Goal: Task Accomplishment & Management: Complete application form

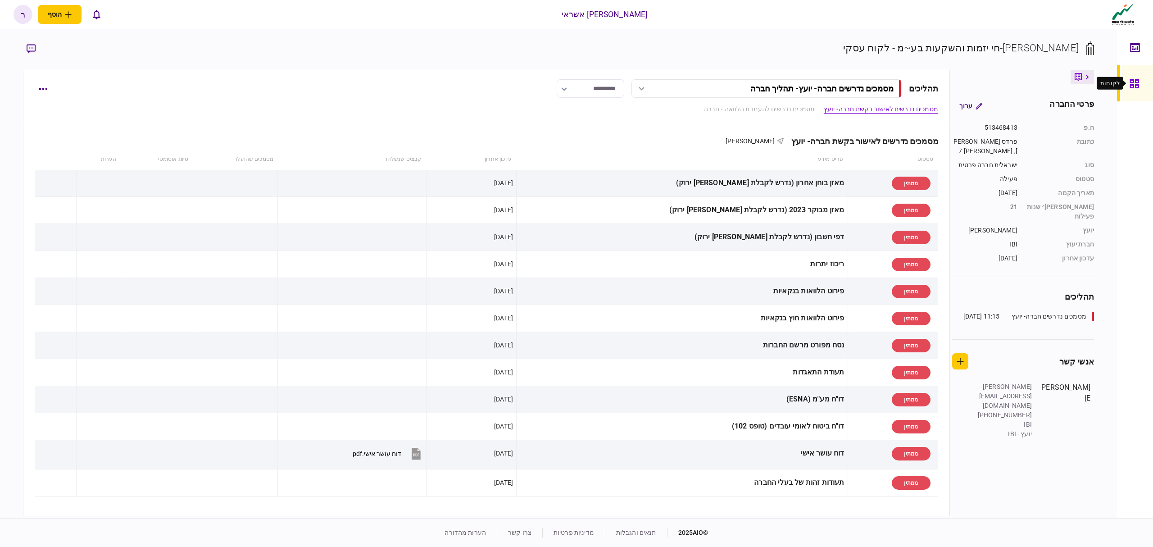
click at [1137, 80] on icon at bounding box center [1134, 83] width 9 height 9
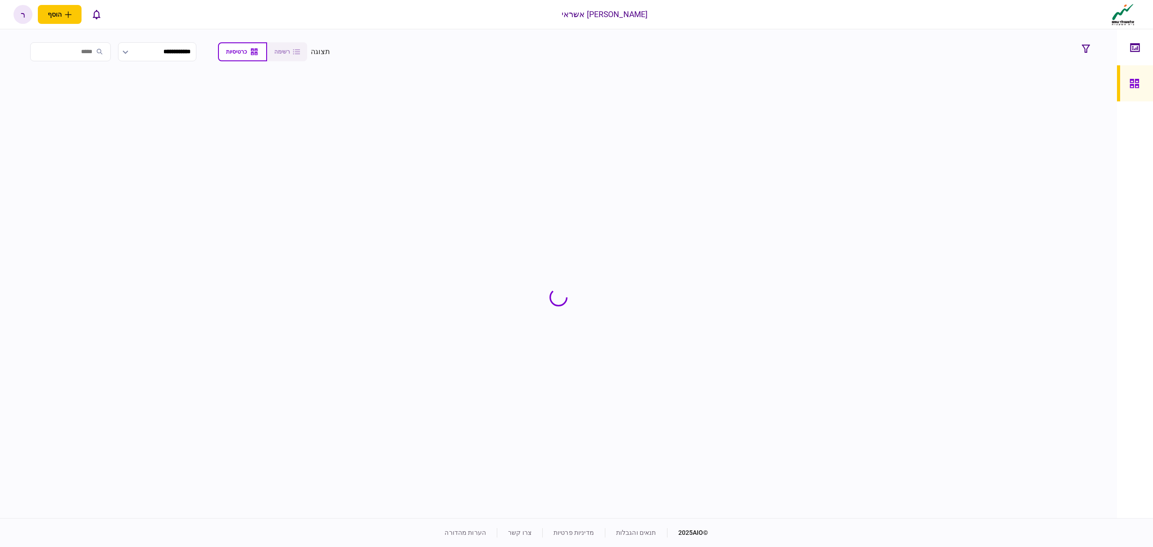
click at [73, 53] on input "search" at bounding box center [70, 51] width 81 height 19
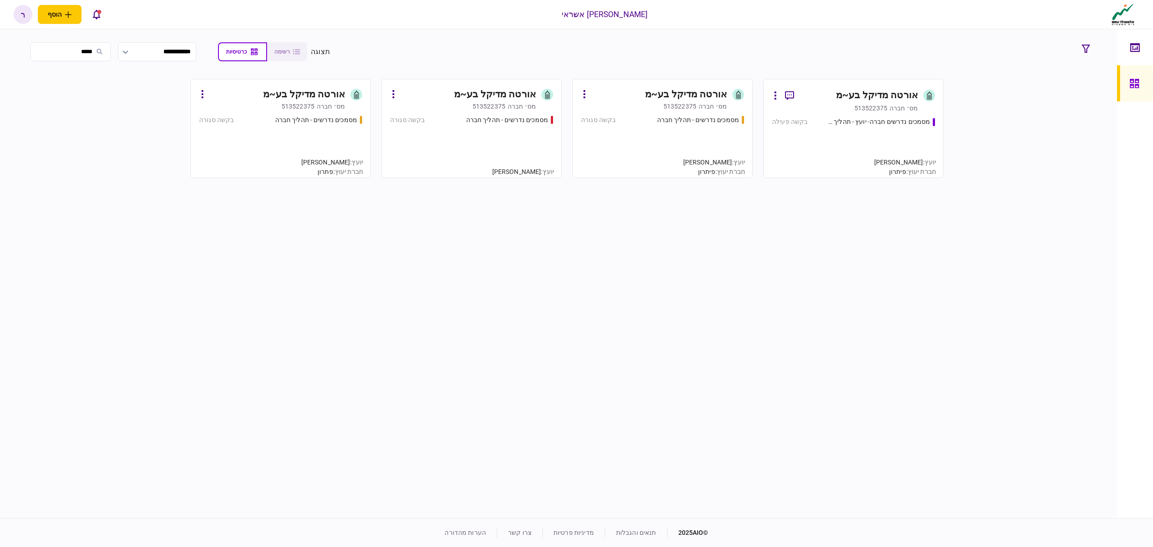
type input "*****"
click at [852, 98] on div "אורטה מדיקל בע~מ" at bounding box center [877, 95] width 82 height 14
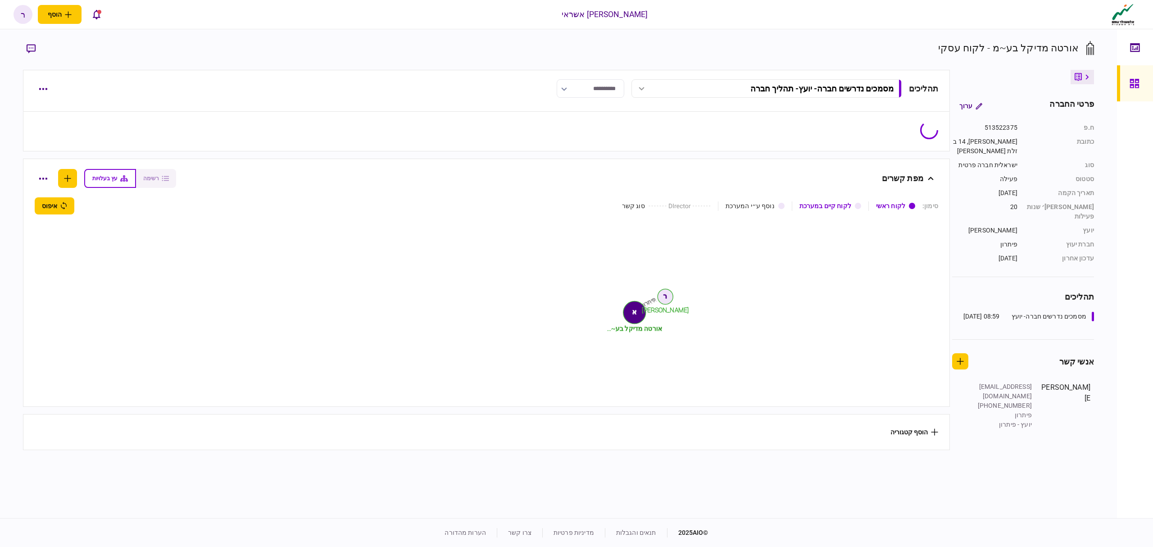
click at [29, 49] on icon "button" at bounding box center [31, 48] width 9 height 9
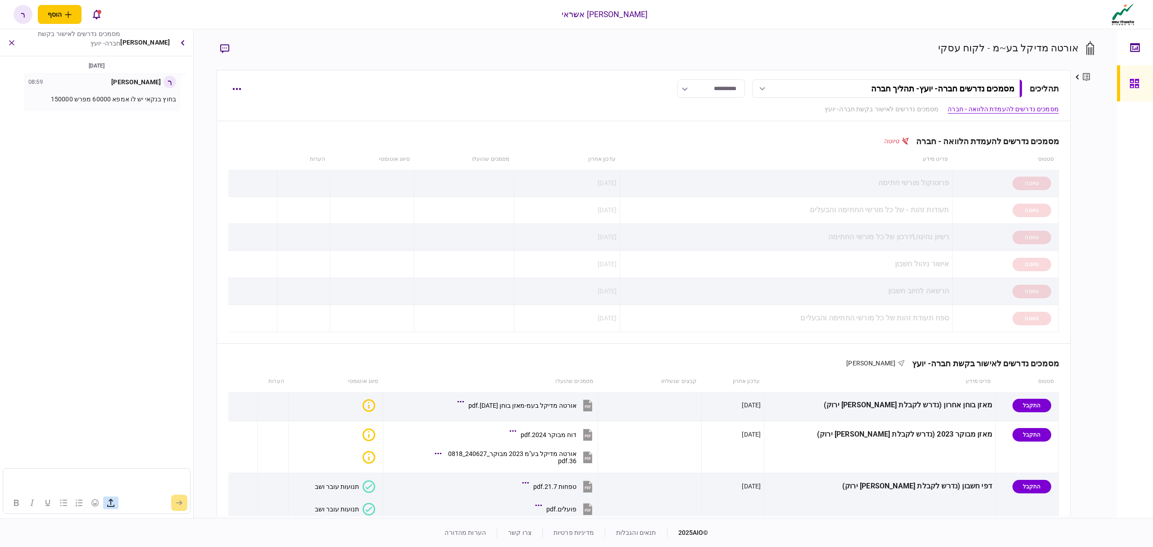
click at [116, 506] on button "button" at bounding box center [110, 503] width 15 height 13
click at [113, 504] on icon "button" at bounding box center [110, 502] width 11 height 11
click at [146, 469] on iframe at bounding box center [96, 480] width 187 height 23
click at [114, 465] on p "Rich Text Area. Press ALT-0 for help." at bounding box center [96, 466] width 178 height 8
click at [175, 506] on button "submit" at bounding box center [179, 503] width 16 height 16
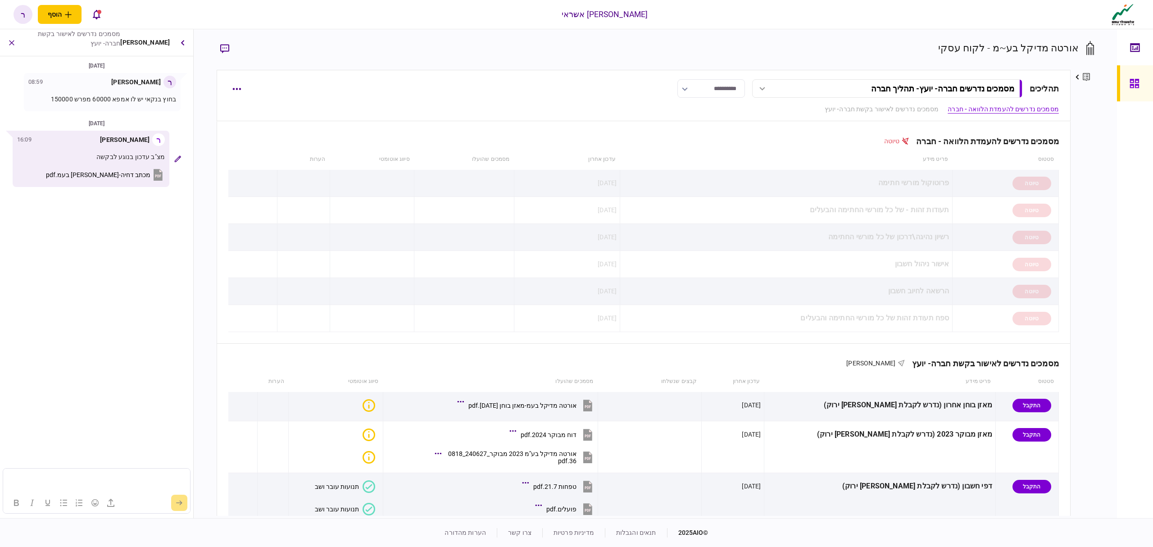
click at [1125, 69] on link at bounding box center [1135, 83] width 36 height 36
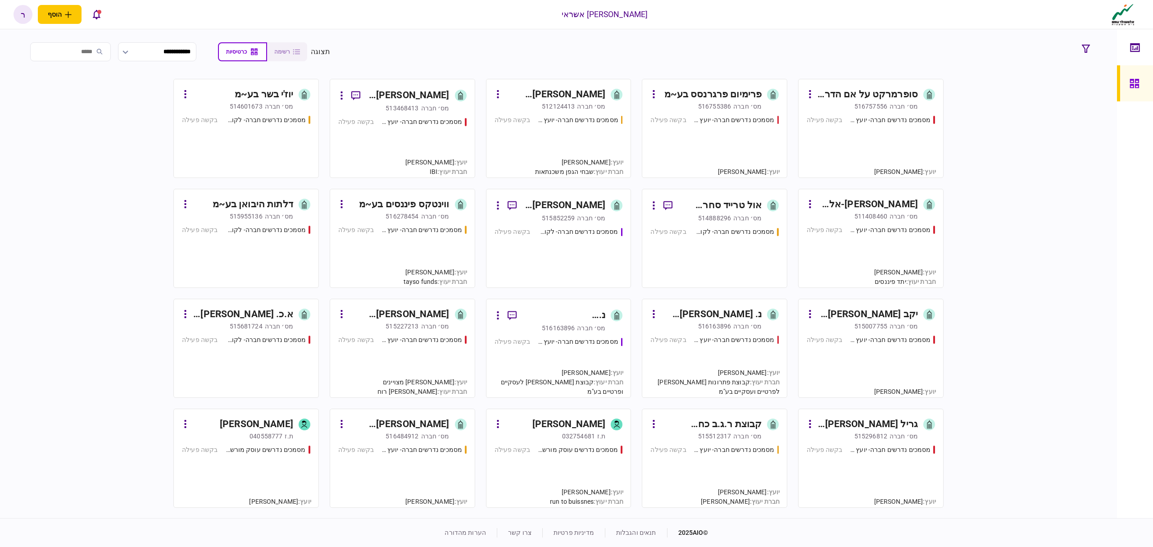
click at [882, 94] on div "סופרמרקט על אם הדרך בע~מ" at bounding box center [867, 94] width 101 height 14
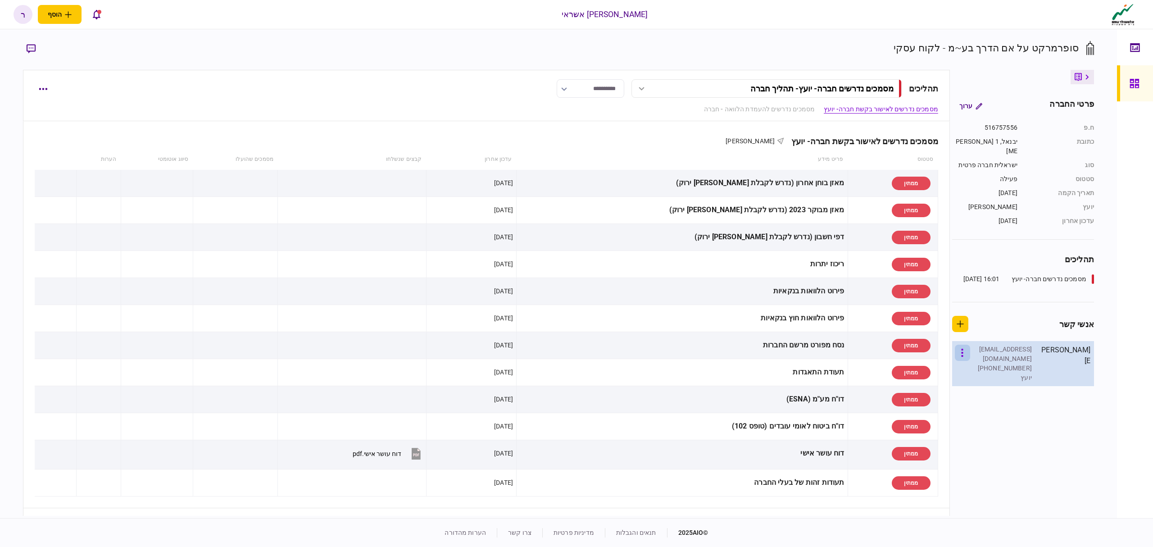
click at [962, 357] on icon "button" at bounding box center [963, 353] width 2 height 9
click at [1028, 369] on div at bounding box center [576, 273] width 1153 height 547
click at [1027, 369] on div at bounding box center [576, 273] width 1153 height 547
click at [1021, 354] on div "[EMAIL_ADDRESS][DOMAIN_NAME]" at bounding box center [1003, 354] width 59 height 19
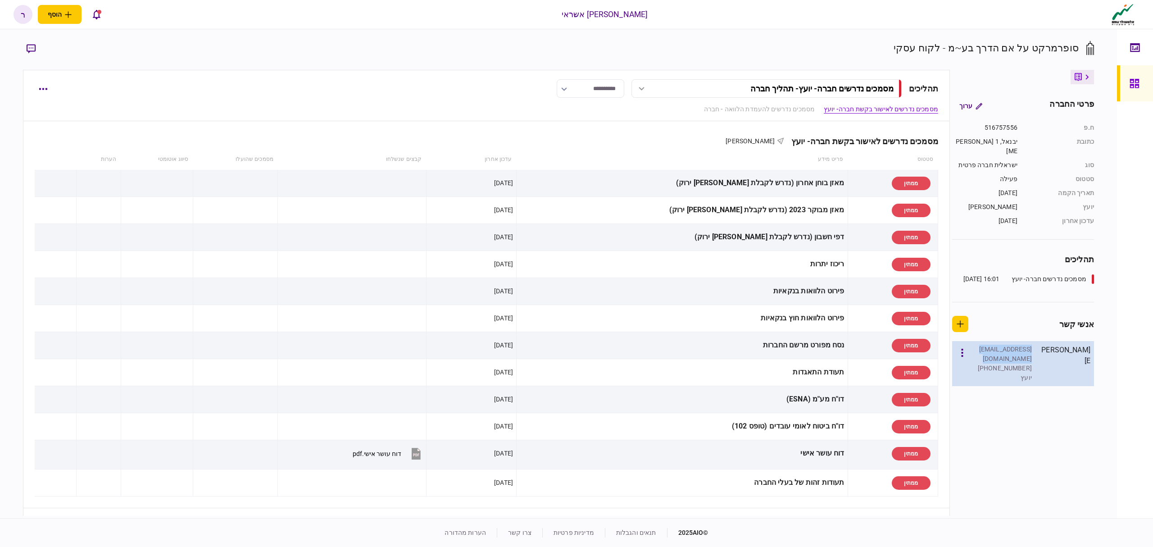
click at [1021, 354] on div "[EMAIL_ADDRESS][DOMAIN_NAME]" at bounding box center [1003, 354] width 59 height 19
click at [1020, 302] on section "תהליכים מסמכים נדרשים חברה- יועץ 16:01 [DATE]" at bounding box center [1024, 277] width 142 height 49
drag, startPoint x: 1130, startPoint y: 87, endPoint x: 1146, endPoint y: 86, distance: 15.8
click at [1130, 87] on icon at bounding box center [1134, 83] width 9 height 9
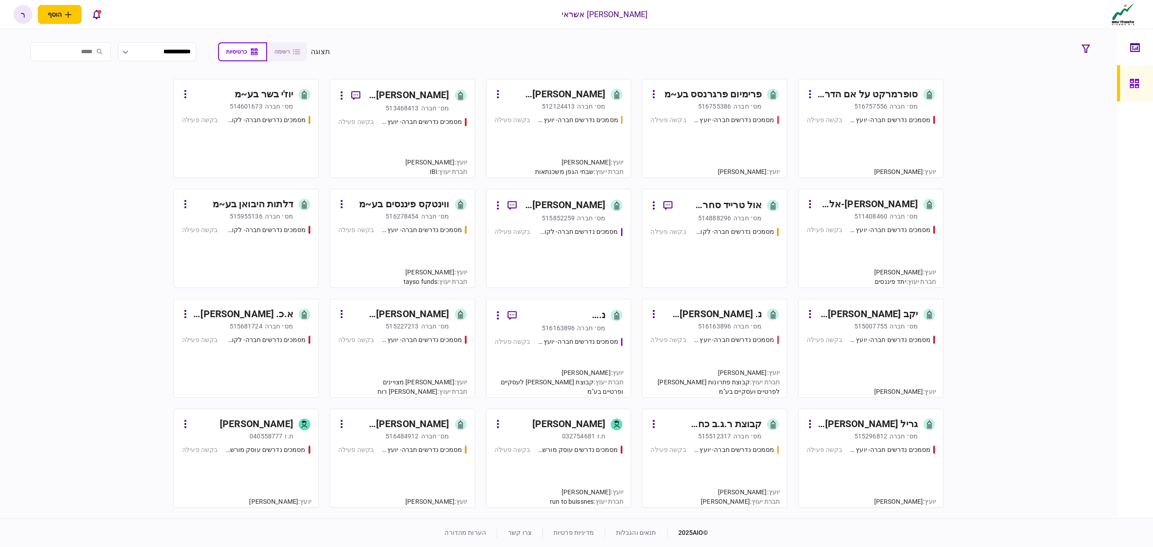
click at [418, 206] on div "ווינטקס פיננסים בע~מ" at bounding box center [404, 204] width 91 height 14
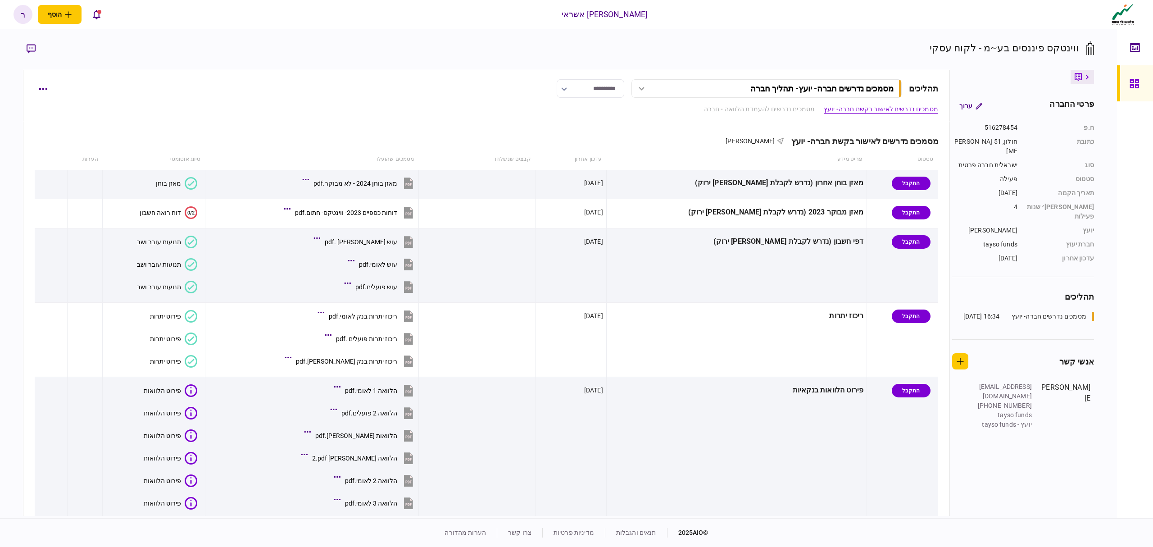
click at [35, 41] on button "button" at bounding box center [31, 49] width 16 height 16
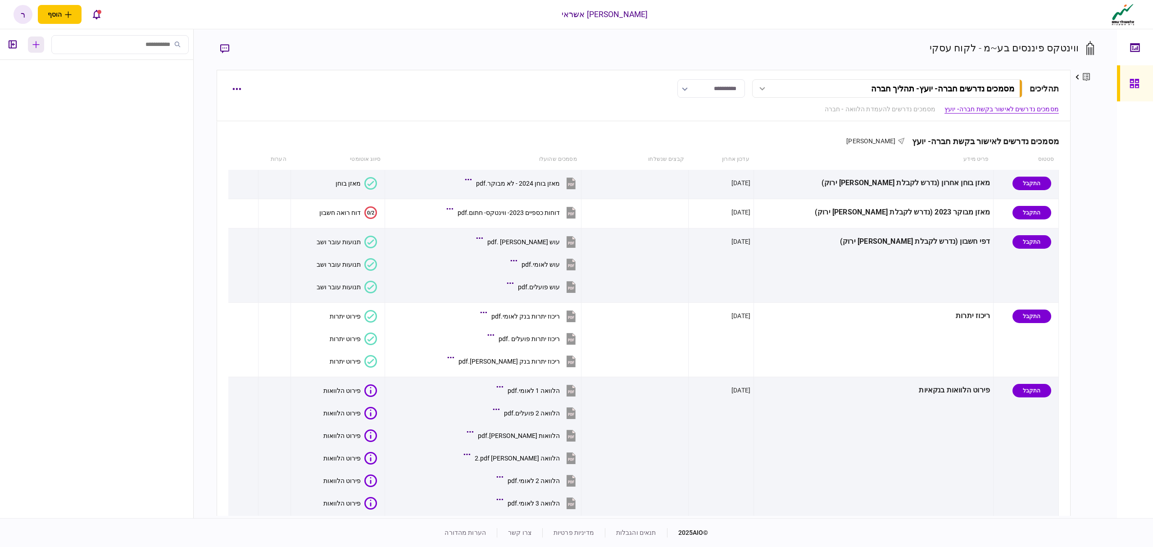
click at [31, 40] on button "button" at bounding box center [36, 44] width 16 height 16
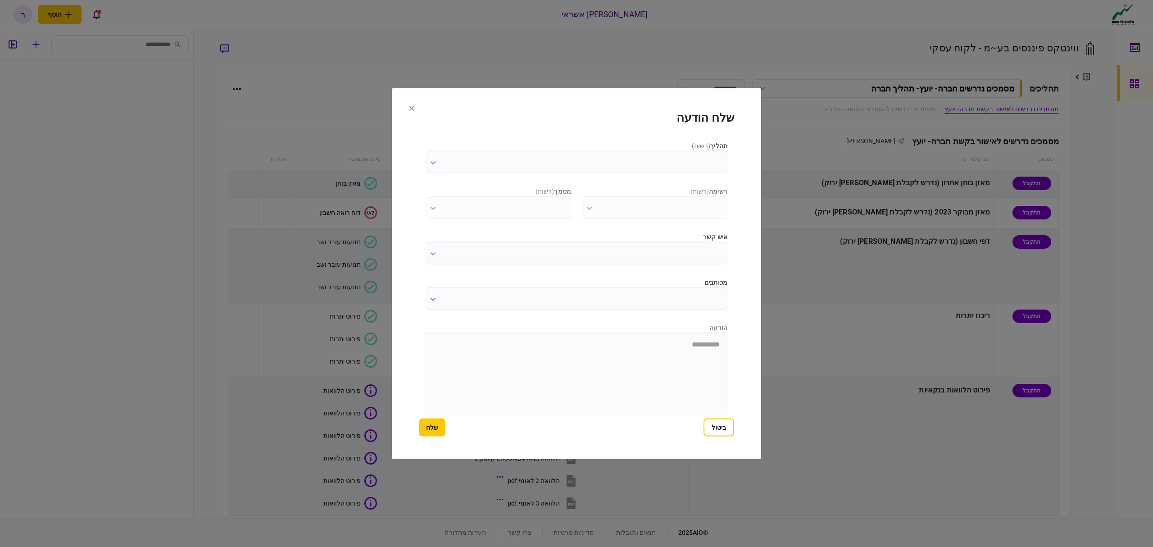
click at [542, 164] on input "תהליך ( רשות )" at bounding box center [577, 162] width 302 height 23
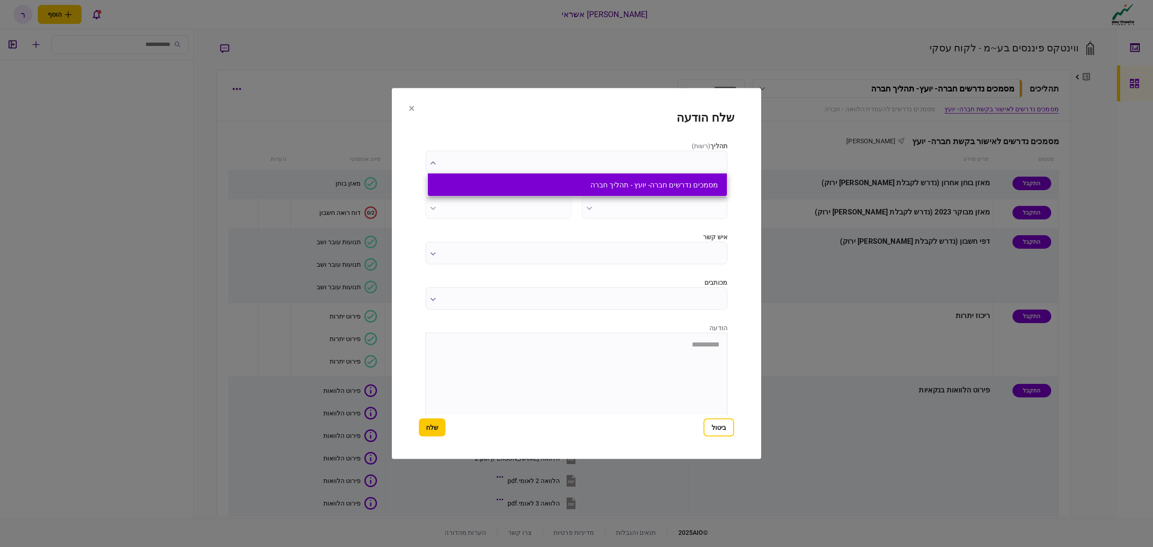
click at [612, 188] on button "מסמכים נדרשים חברה- יועץ - תהליך חברה" at bounding box center [577, 185] width 281 height 9
type input "**********"
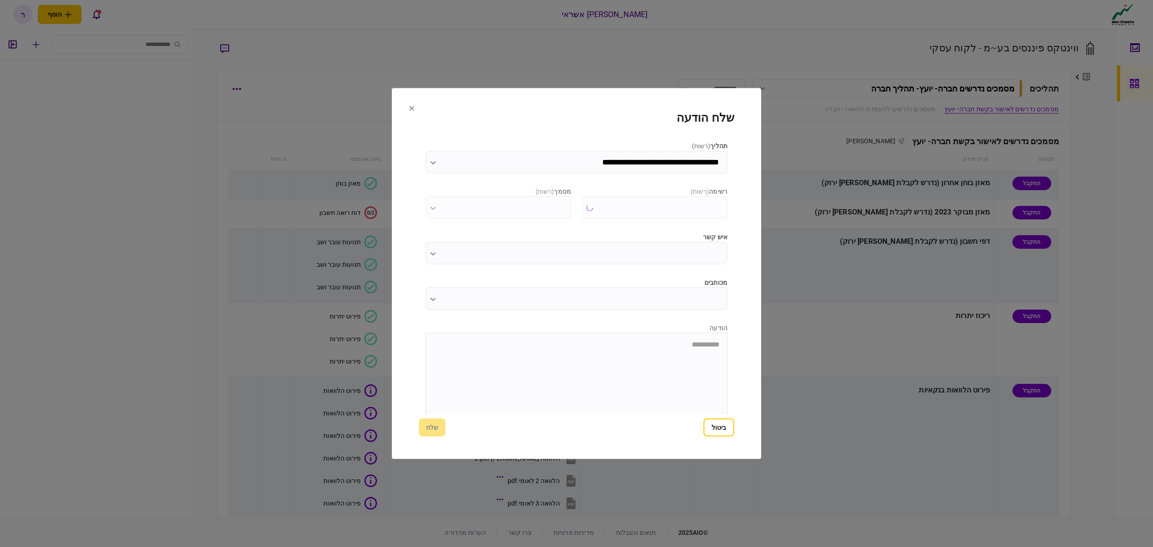
type input "**********"
type input "*********"
click at [610, 210] on input "**********" at bounding box center [655, 207] width 146 height 23
click at [545, 266] on div at bounding box center [576, 273] width 1153 height 547
click at [625, 356] on html "**********" at bounding box center [576, 344] width 301 height 23
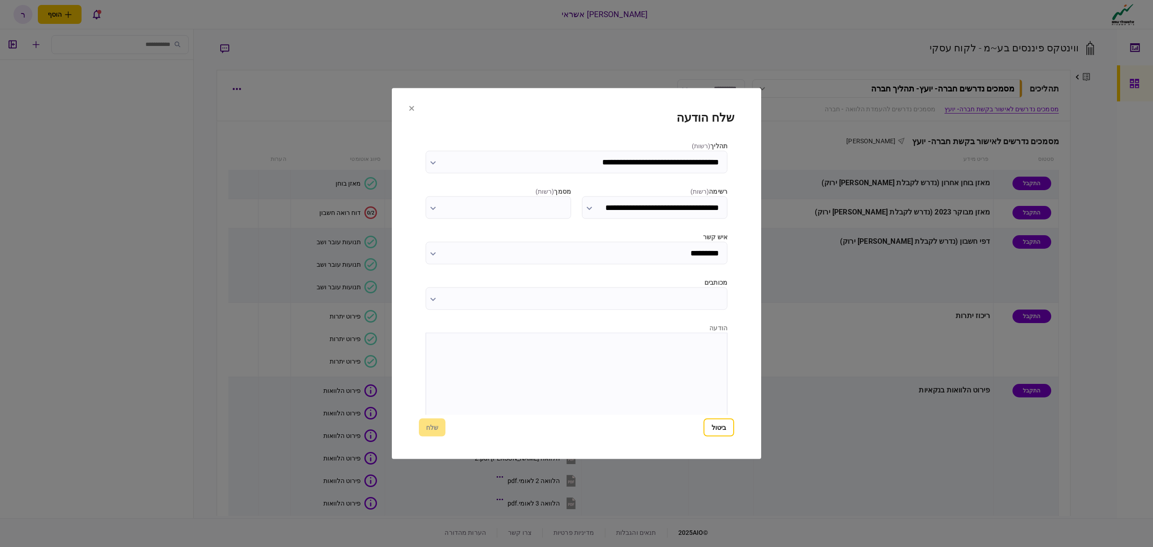
scroll to position [30, 0]
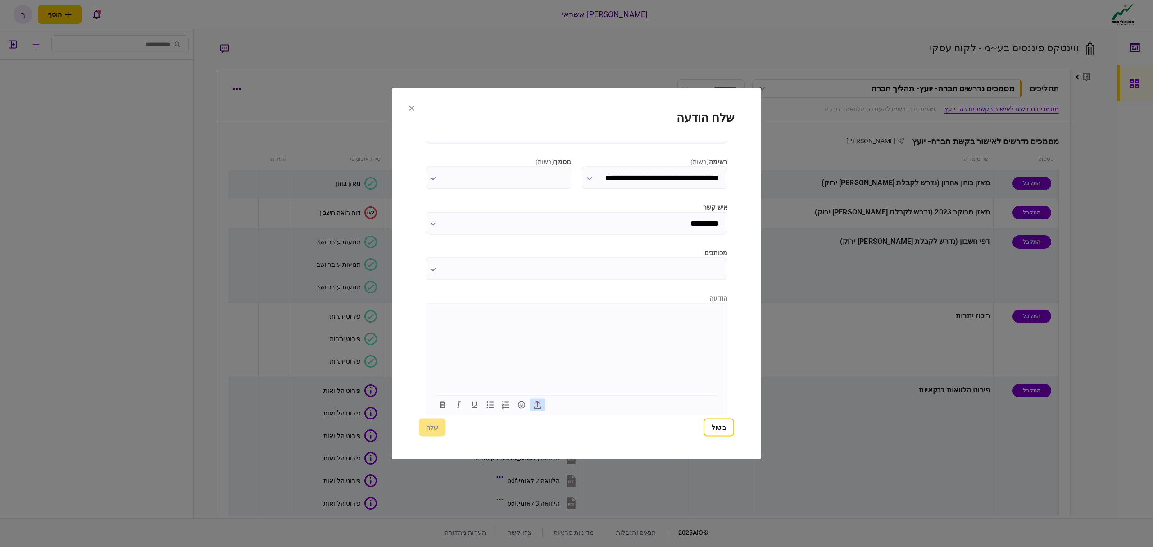
click at [536, 400] on icon "button" at bounding box center [537, 405] width 11 height 11
click at [654, 308] on html at bounding box center [576, 314] width 301 height 22
click at [461, 433] on div "ביטול שלח" at bounding box center [576, 428] width 315 height 18
click at [439, 430] on button "שלח" at bounding box center [432, 428] width 27 height 18
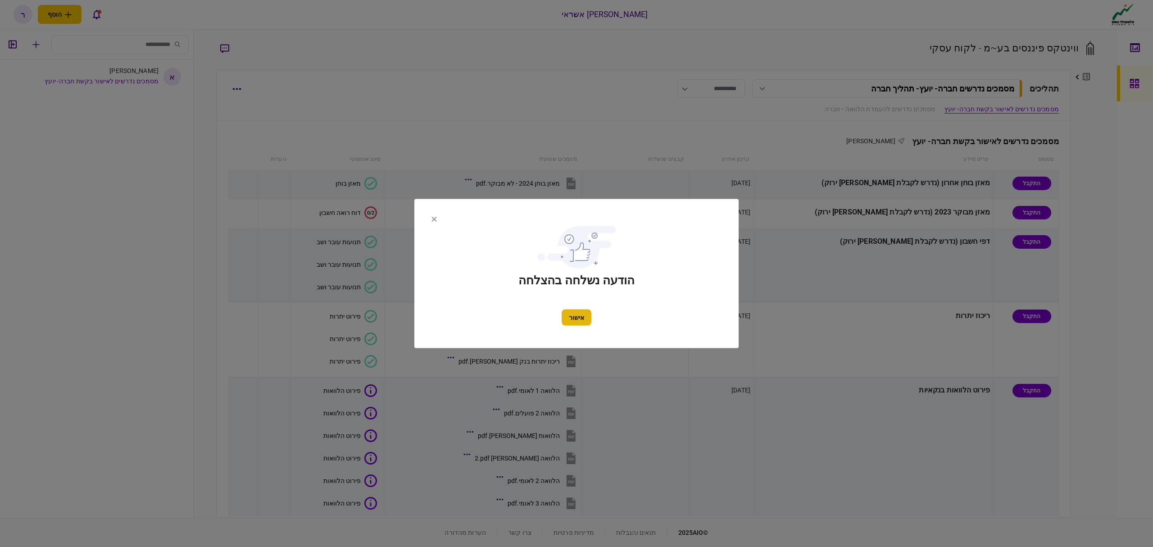
click at [576, 323] on button "אישור" at bounding box center [577, 318] width 30 height 16
